Goal: Check status: Check status

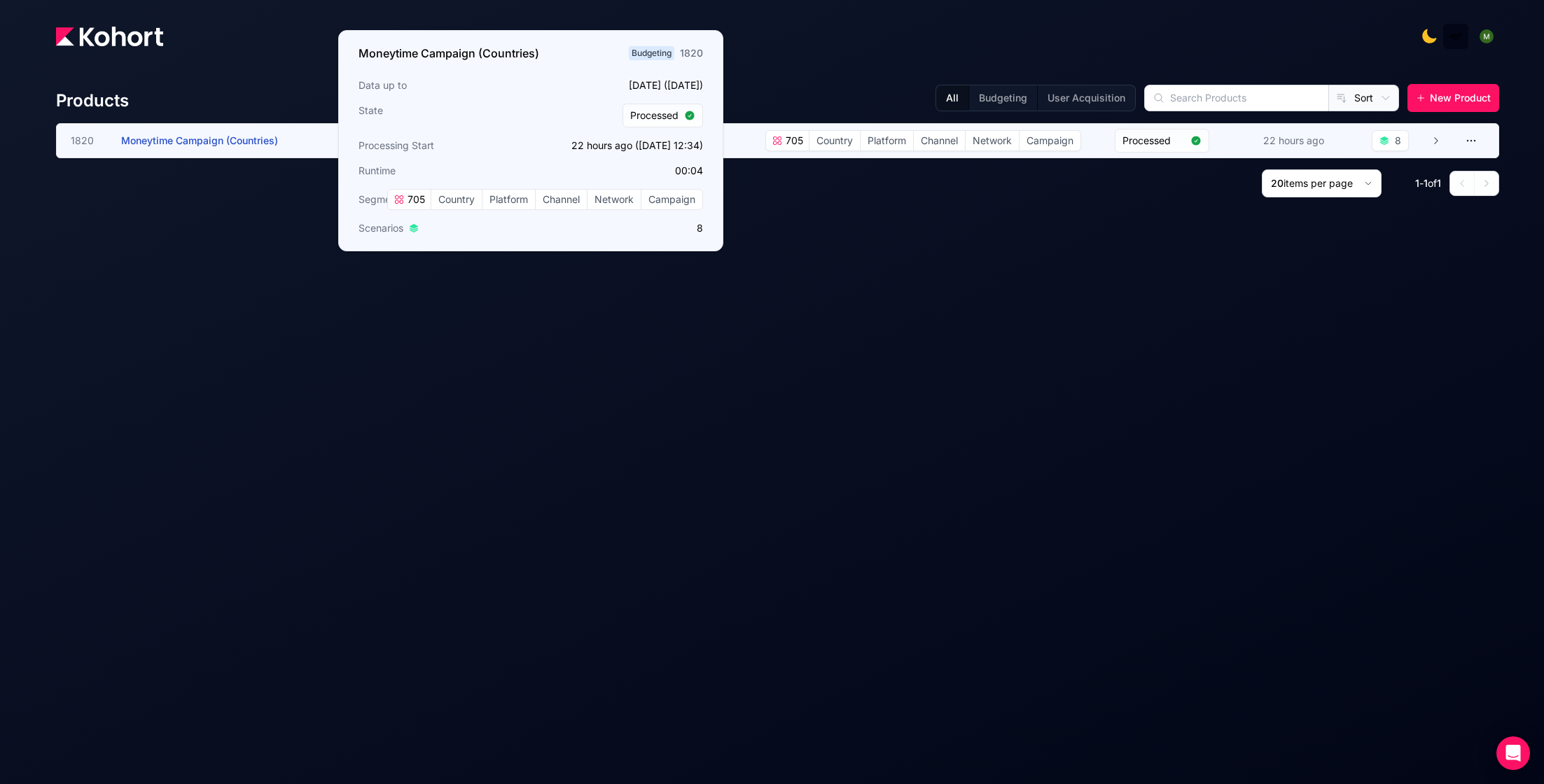
click at [235, 140] on span "Moneytime Campaign (Countries)" at bounding box center [199, 140] width 157 height 12
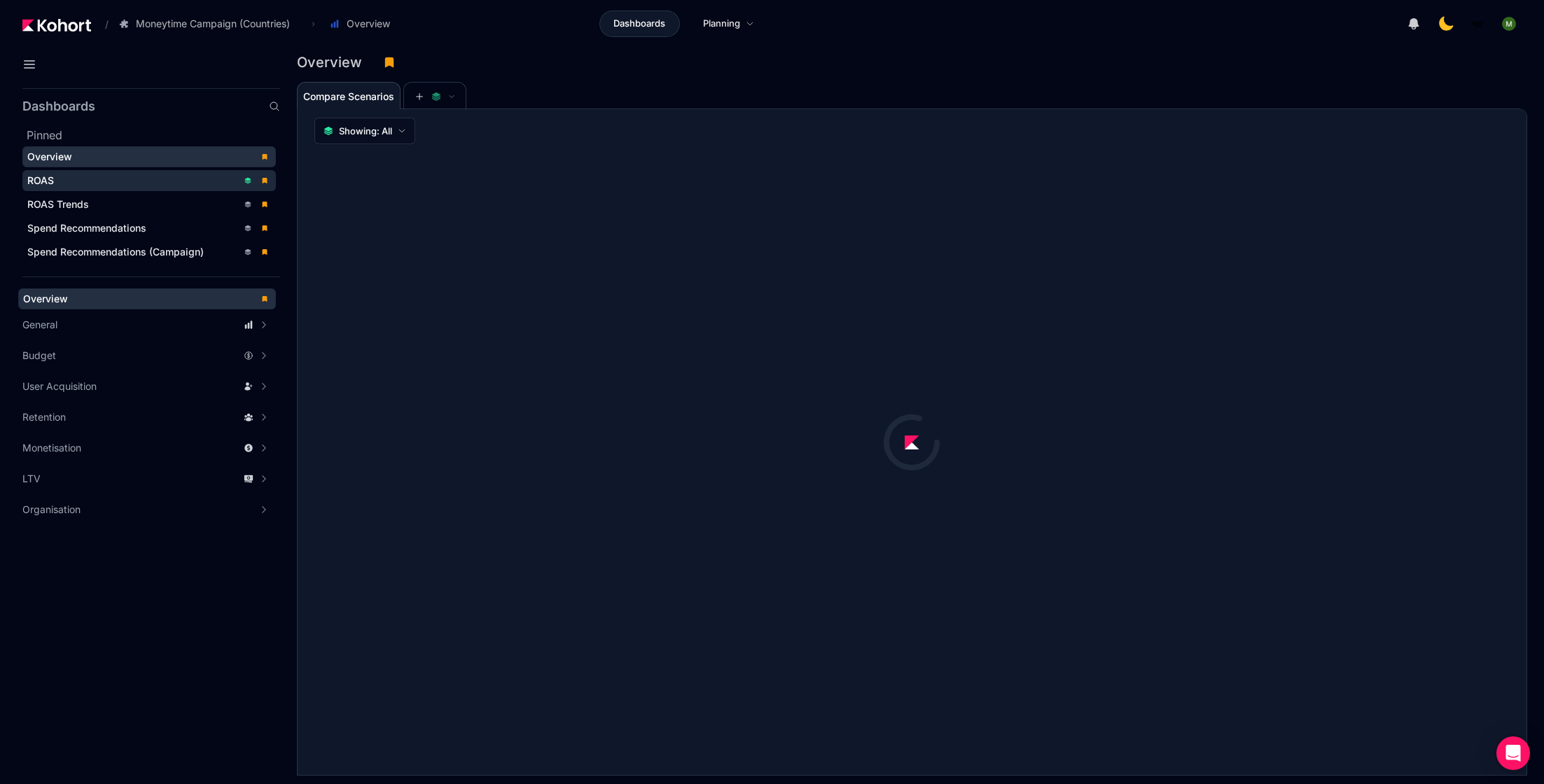
click at [63, 177] on div "ROAS" at bounding box center [132, 181] width 210 height 14
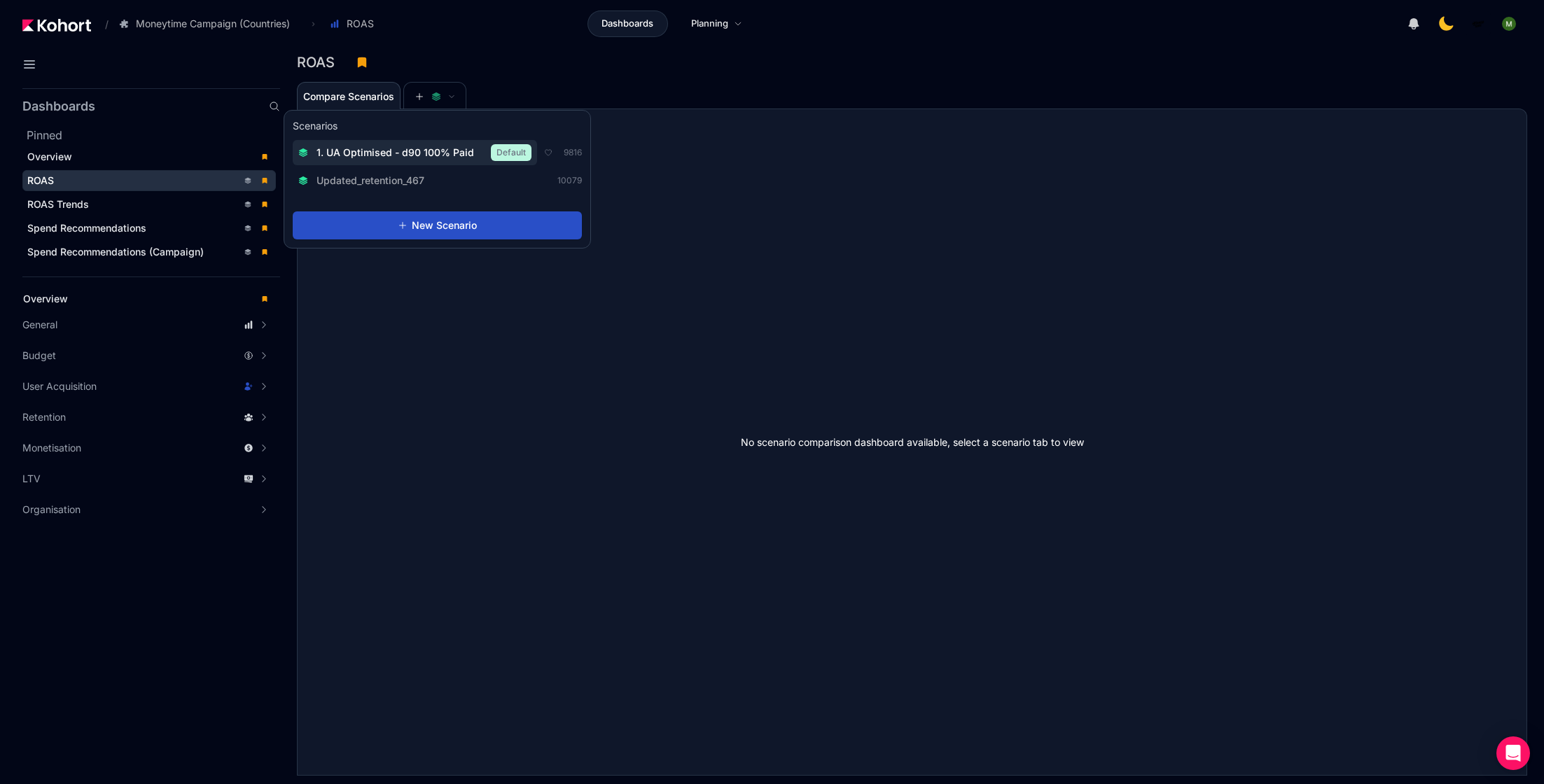
click at [426, 150] on span "1. UA Optimised - d90 100% Paid" at bounding box center [396, 153] width 158 height 14
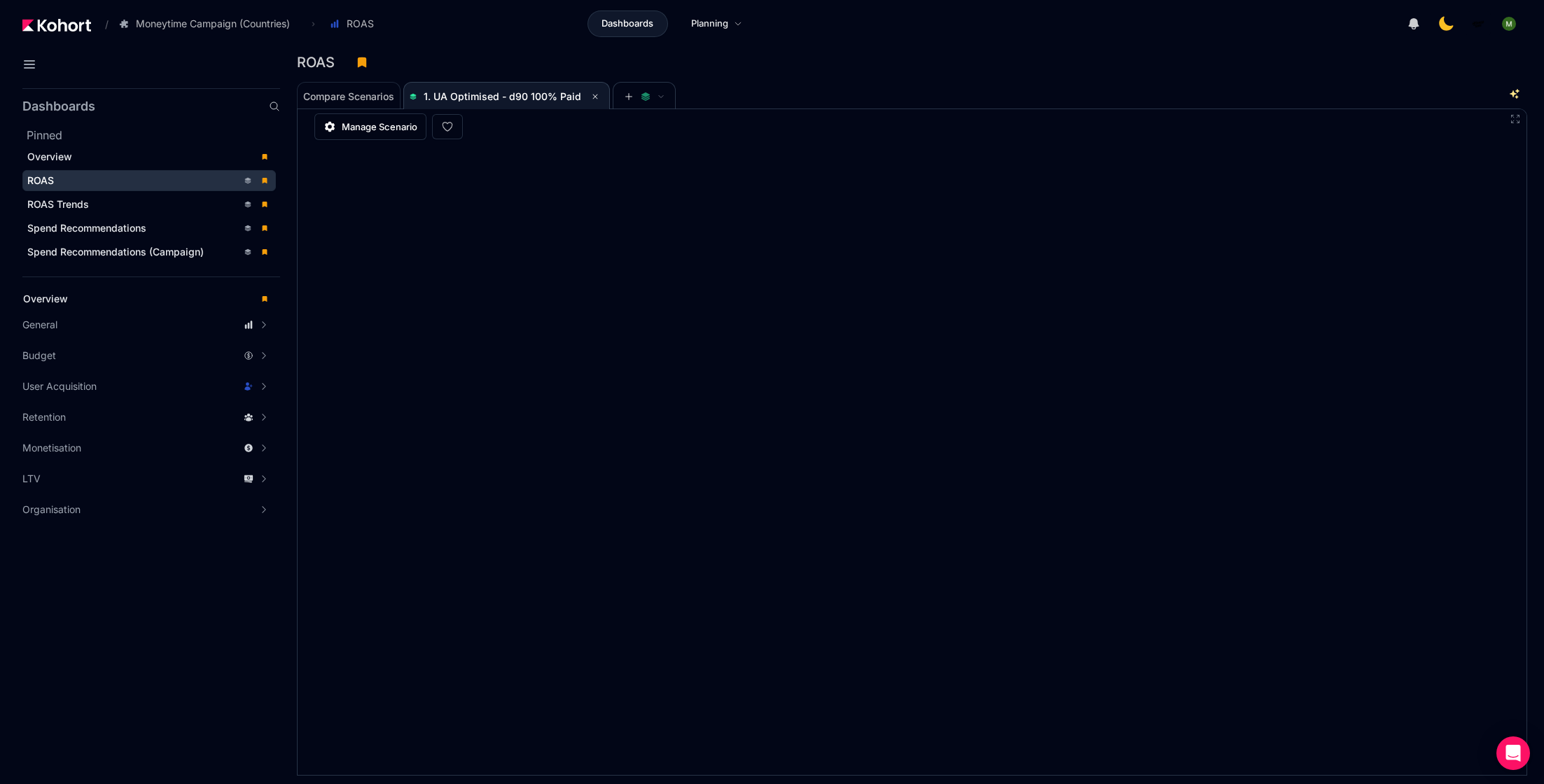
click at [821, 77] on div "ROAS" at bounding box center [912, 66] width 1231 height 29
